Goal: Task Accomplishment & Management: Manage account settings

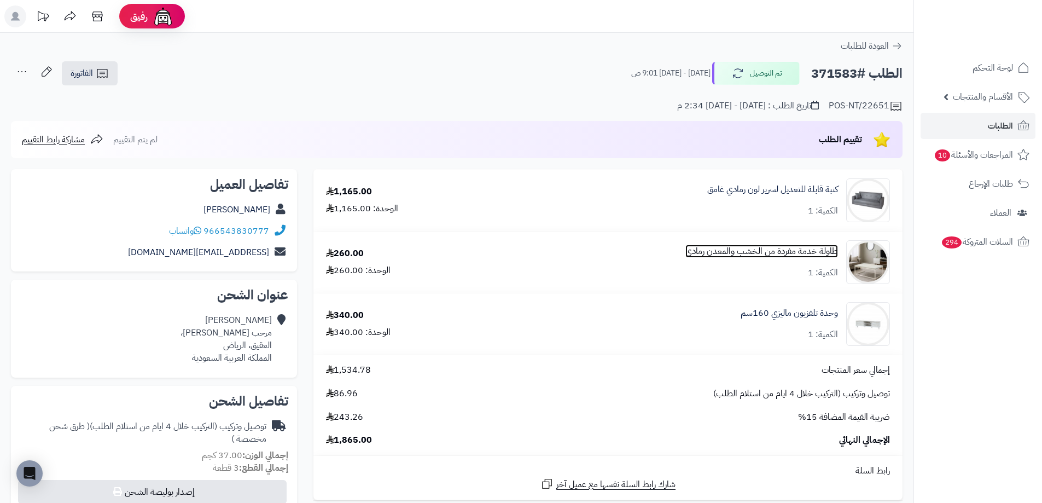
click at [727, 250] on link "طاولة خدمة مفردة من الخشب والمعدن رمادي" at bounding box center [762, 251] width 153 height 13
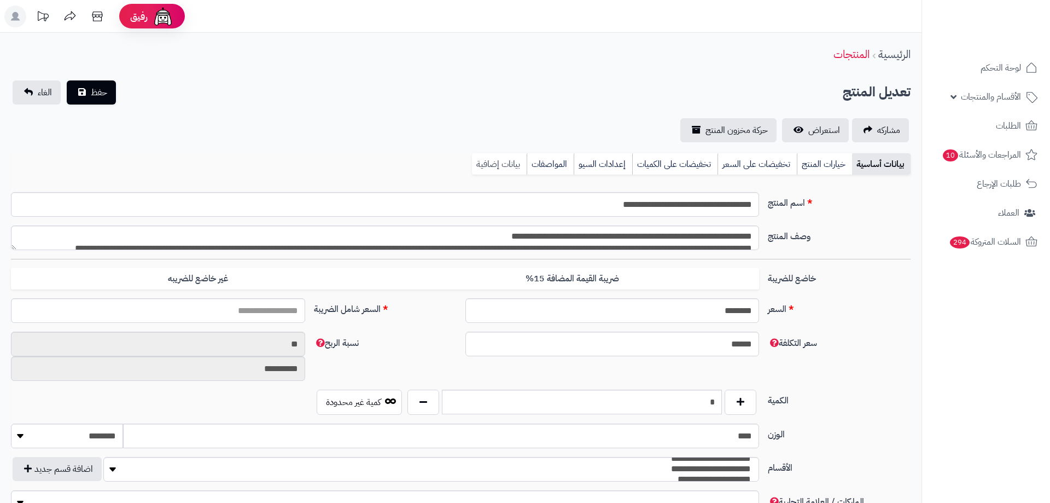
type input "******"
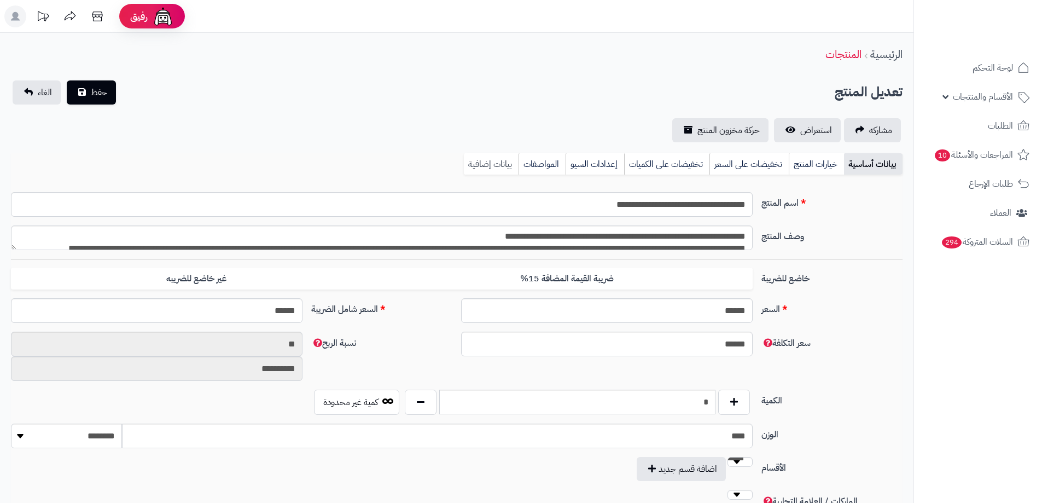
scroll to position [1308, 0]
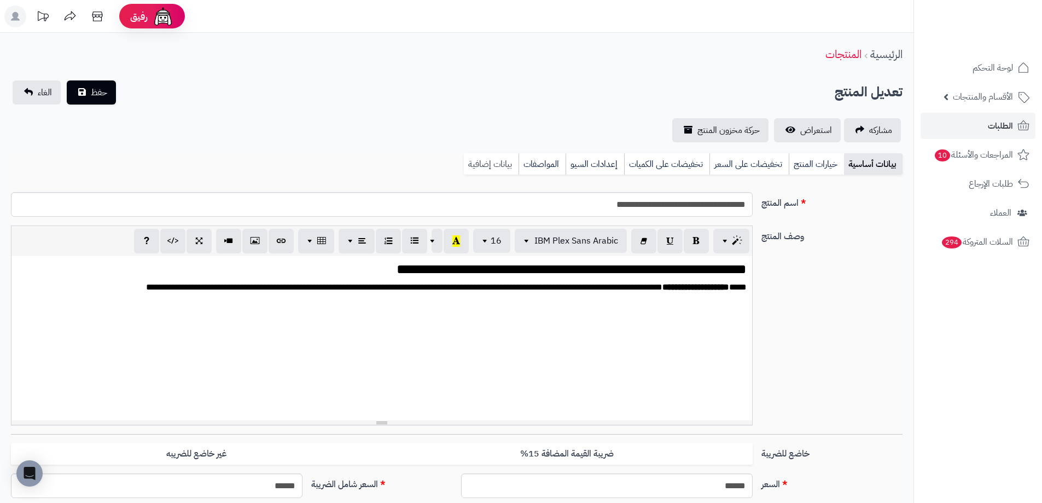
click at [498, 167] on link "بيانات إضافية" at bounding box center [491, 164] width 55 height 22
